Goal: Task Accomplishment & Management: Manage account settings

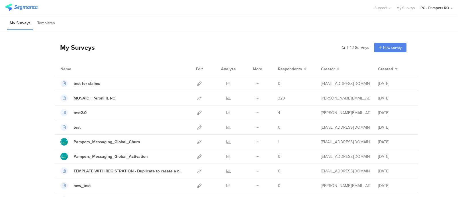
click at [438, 5] on div "PG - Pampers RO" at bounding box center [434, 7] width 29 height 5
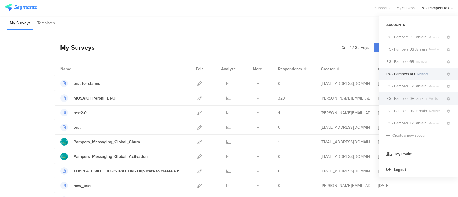
click at [418, 97] on span "PG - Pampers DE Janrain" at bounding box center [406, 98] width 40 height 5
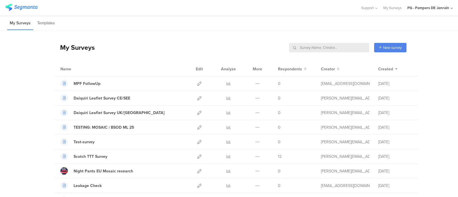
click at [198, 43] on div "My Surveys New survey Start from scratch Choose from templates" at bounding box center [230, 47] width 352 height 23
click at [420, 11] on div "PG - Pampers DE Janrain" at bounding box center [429, 8] width 45 height 16
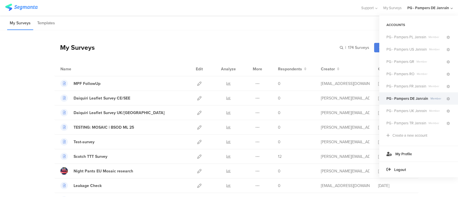
click at [225, 30] on div "My Surveys Templates" at bounding box center [229, 23] width 458 height 15
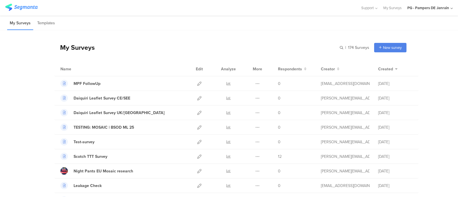
click at [424, 10] on div "PG - Pampers DE Janrain" at bounding box center [428, 7] width 42 height 5
